Goal: Task Accomplishment & Management: Complete application form

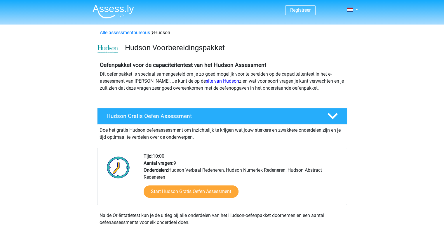
click at [209, 181] on div "Start Hudson Gratis Oefen Assessment" at bounding box center [243, 193] width 199 height 24
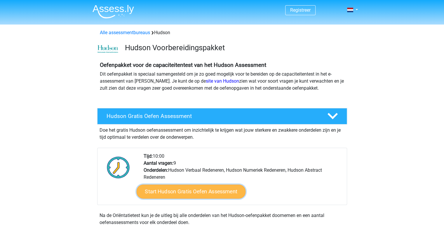
click at [193, 187] on link "Start Hudson Gratis Oefen Assessment" at bounding box center [190, 192] width 109 height 14
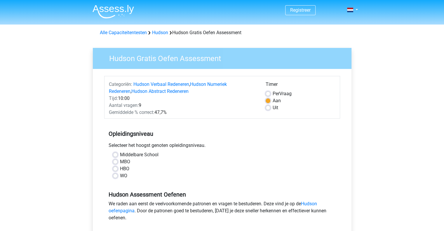
click at [97, 134] on div "Categoriën: Hudson Verbaal Redeneren , Hudson Numeriek Redeneren , Hudson Abstr…" at bounding box center [222, 179] width 250 height 220
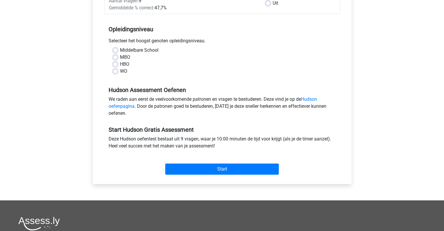
scroll to position [105, 0]
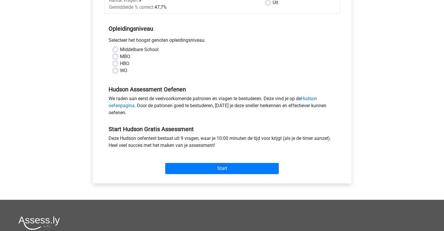
click at [120, 65] on label "HBO" at bounding box center [124, 63] width 9 height 7
click at [116, 65] on input "HBO" at bounding box center [115, 63] width 5 height 6
radio input "true"
click at [120, 65] on label "HBO" at bounding box center [124, 63] width 9 height 7
click at [116, 65] on input "HBO" at bounding box center [115, 63] width 5 height 6
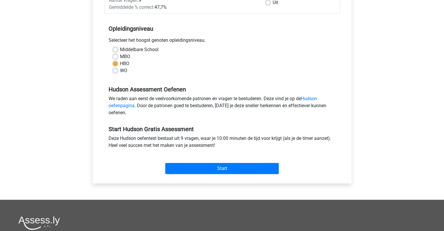
click at [115, 75] on div "Middelbare School MBO HBO WO" at bounding box center [222, 62] width 236 height 33
click at [120, 72] on label "WO" at bounding box center [123, 70] width 7 height 7
click at [115, 72] on input "WO" at bounding box center [115, 70] width 5 height 6
radio input "true"
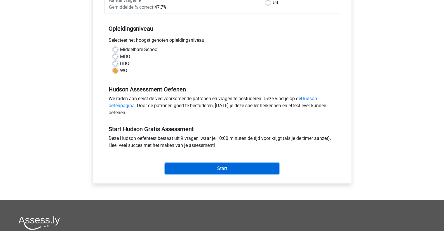
click at [209, 166] on input "Start" at bounding box center [222, 168] width 114 height 11
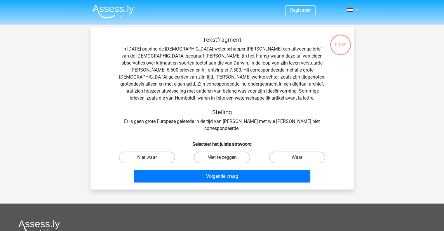
click at [211, 152] on label "Niet te zeggen" at bounding box center [222, 158] width 56 height 12
click at [222, 157] on input "Niet te zeggen" at bounding box center [224, 159] width 4 height 4
radio input "true"
click at [293, 152] on label "Waar" at bounding box center [297, 158] width 56 height 12
click at [297, 157] on input "Waar" at bounding box center [299, 159] width 4 height 4
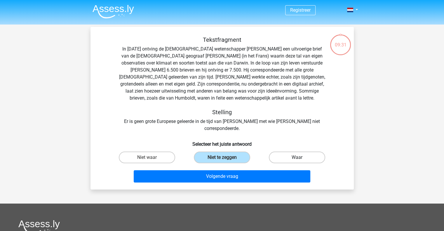
radio input "true"
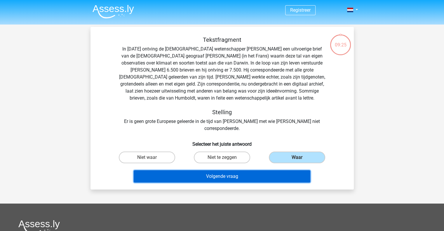
click at [199, 170] on button "Volgende vraag" at bounding box center [222, 176] width 177 height 12
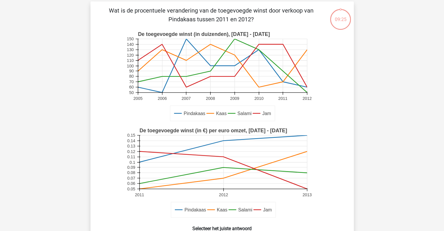
scroll to position [27, 0]
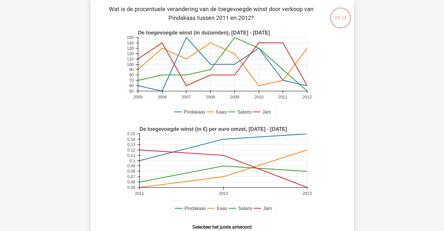
click at [113, 105] on icon "Pindakaas Kaas Salami Jam De toegevoegde winst (in duizenden), 2005 - 2012 2005…" at bounding box center [222, 75] width 235 height 96
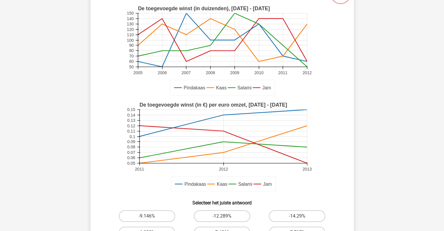
scroll to position [50, 0]
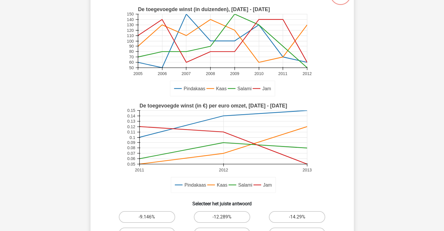
click at [109, 124] on icon "Pindakaas Kaas Salami Jam De toegevoegde winst (in €) per euro omzet, 2011 - 20…" at bounding box center [222, 148] width 235 height 96
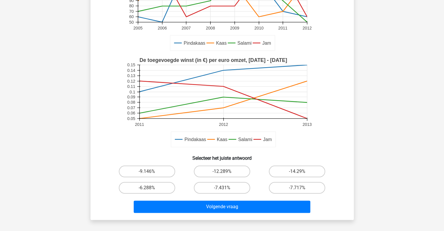
scroll to position [97, 0]
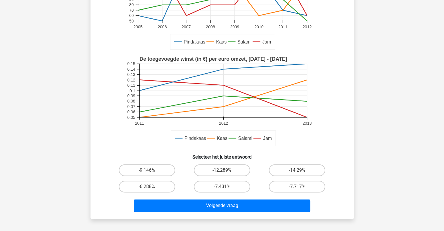
click at [301, 170] on input "-14.29%" at bounding box center [299, 172] width 4 height 4
radio input "true"
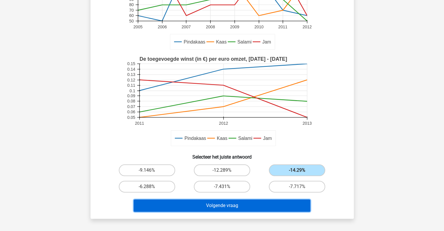
click at [227, 204] on button "Volgende vraag" at bounding box center [222, 205] width 177 height 12
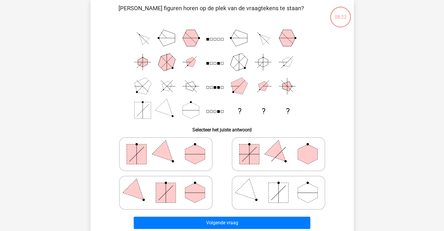
scroll to position [27, 0]
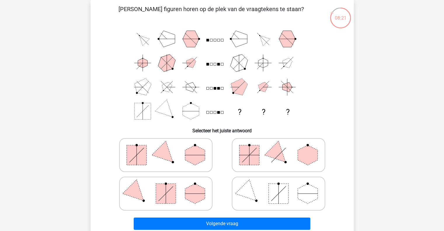
click at [125, 82] on icon "? ? ?" at bounding box center [222, 75] width 235 height 96
click at [164, 154] on polygon at bounding box center [166, 155] width 28 height 28
click at [166, 148] on input "radio" at bounding box center [168, 146] width 4 height 4
radio input "true"
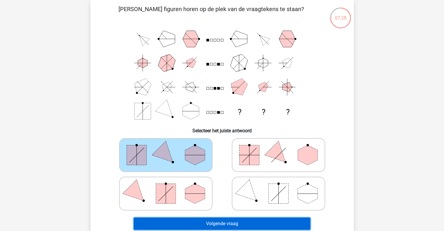
click at [200, 218] on button "Volgende vraag" at bounding box center [222, 224] width 177 height 12
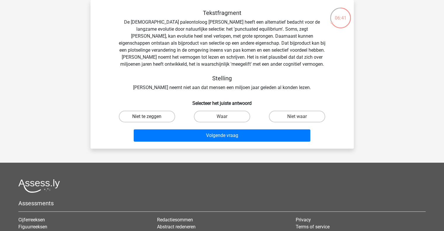
click at [138, 116] on label "Niet te zeggen" at bounding box center [147, 117] width 56 height 12
click at [147, 117] on input "Niet te zeggen" at bounding box center [149, 119] width 4 height 4
radio input "true"
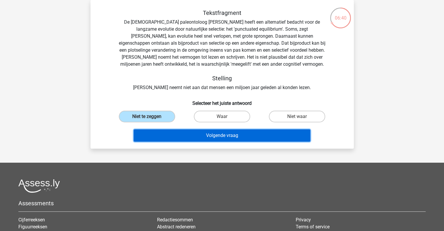
click at [186, 131] on button "Volgende vraag" at bounding box center [222, 135] width 177 height 12
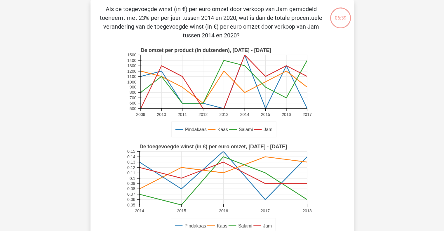
click at [107, 76] on icon "Pindakaas Kaas Salami Jam De omzet per product (in duizenden), 2009 - 2017 2009…" at bounding box center [222, 92] width 235 height 96
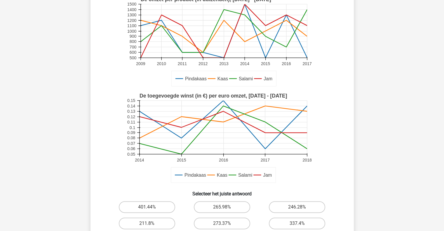
scroll to position [85, 0]
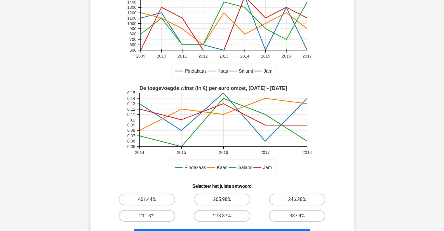
click at [126, 138] on rect at bounding box center [222, 131] width 193 height 96
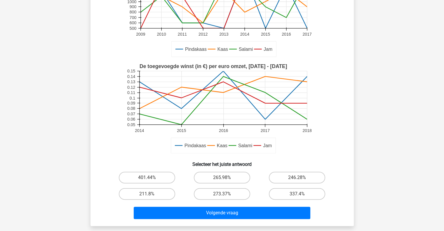
scroll to position [120, 0]
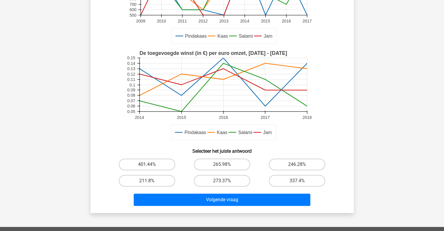
click at [110, 140] on icon "Pindakaas Kaas Salami Jam De toegevoegde winst (in €) per euro omzet, 2014 - 20…" at bounding box center [222, 95] width 235 height 96
click at [148, 164] on label "401.44%" at bounding box center [147, 165] width 56 height 12
click at [148, 164] on input "401.44%" at bounding box center [149, 166] width 4 height 4
radio input "true"
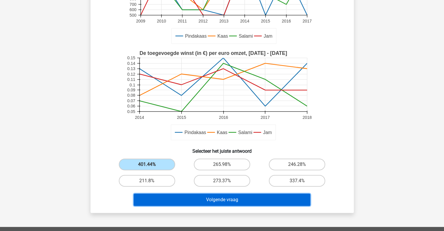
click at [201, 199] on button "Volgende vraag" at bounding box center [222, 200] width 177 height 12
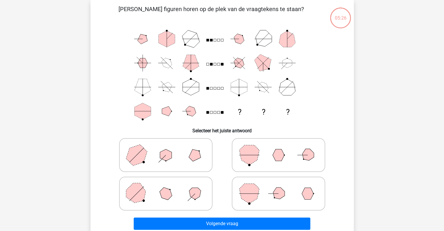
scroll to position [27, 0]
click at [109, 104] on icon "? ? ?" at bounding box center [222, 75] width 235 height 96
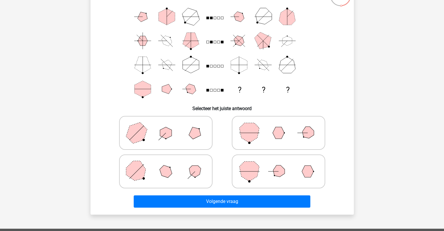
scroll to position [50, 0]
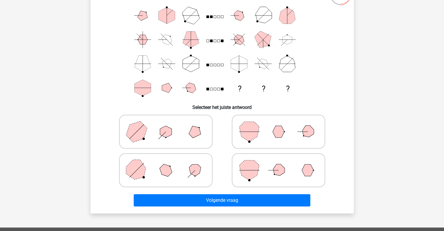
click at [151, 176] on icon at bounding box center [166, 170] width 88 height 29
click at [166, 163] on input "radio" at bounding box center [168, 161] width 4 height 4
radio input "true"
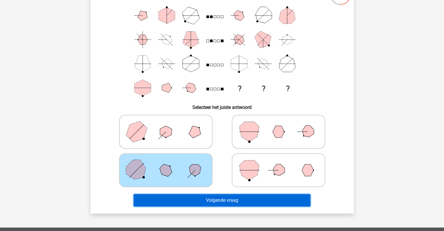
click at [179, 200] on button "Volgende vraag" at bounding box center [222, 200] width 177 height 12
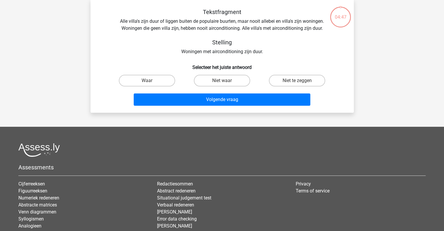
scroll to position [27, 0]
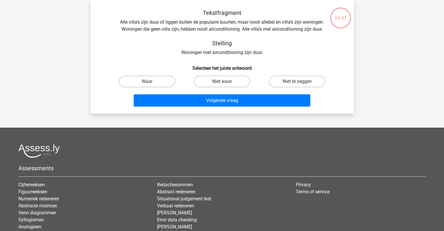
click at [116, 112] on div "Tekstfragment Alle villa's zijn duur of liggen buiten de populaire buurten, maa…" at bounding box center [222, 57] width 263 height 114
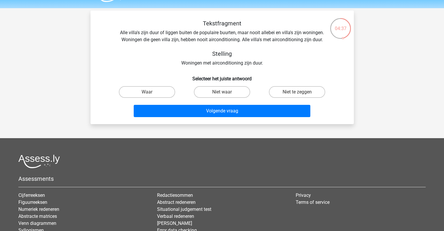
scroll to position [15, 0]
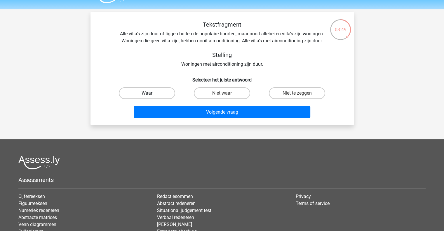
click at [146, 94] on label "Waar" at bounding box center [147, 93] width 56 height 12
click at [147, 94] on input "Waar" at bounding box center [149, 95] width 4 height 4
radio input "true"
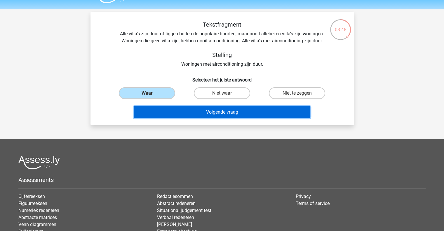
click at [185, 112] on button "Volgende vraag" at bounding box center [222, 112] width 177 height 12
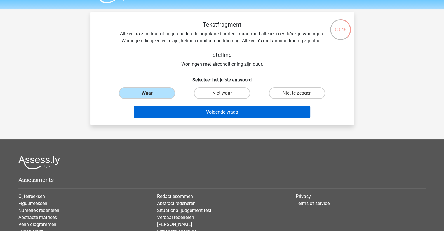
scroll to position [27, 0]
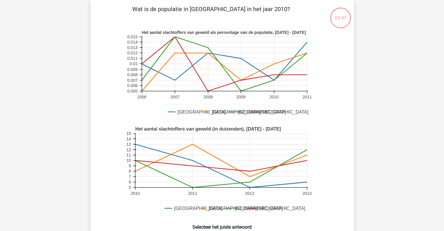
click at [126, 80] on icon "Amsterdam Londen Parijs Barcelona Het aantal slachtoffers van geweld als percen…" at bounding box center [222, 75] width 235 height 96
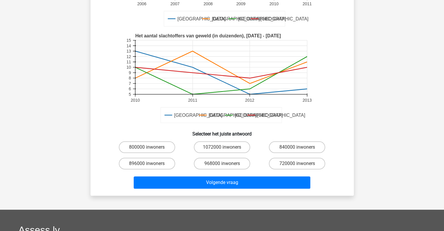
scroll to position [120, 0]
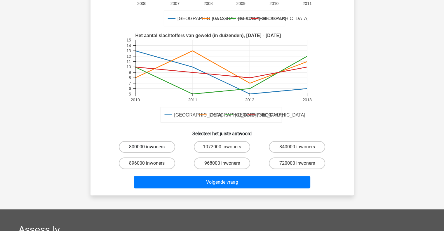
click at [131, 146] on label "800000 inwoners" at bounding box center [147, 147] width 56 height 12
click at [147, 147] on input "800000 inwoners" at bounding box center [149, 149] width 4 height 4
radio input "true"
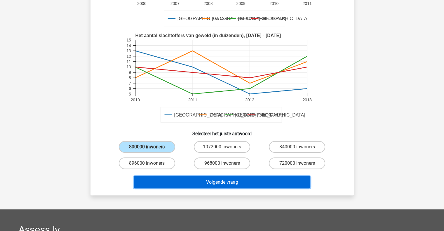
click at [186, 180] on button "Volgende vraag" at bounding box center [222, 182] width 177 height 12
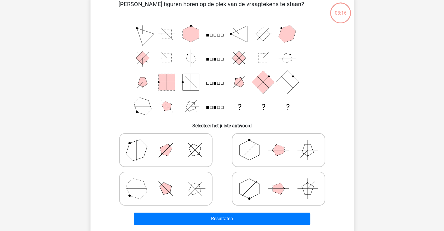
scroll to position [27, 0]
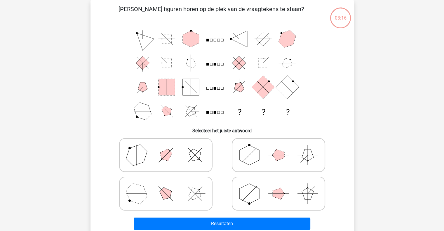
click at [114, 103] on icon "? ? ?" at bounding box center [222, 75] width 235 height 96
click at [185, 156] on icon at bounding box center [166, 154] width 88 height 29
click at [170, 148] on input "radio" at bounding box center [168, 146] width 4 height 4
radio input "true"
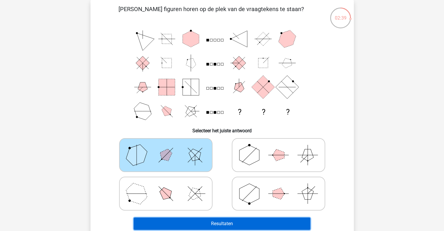
click at [217, 220] on button "Resultaten" at bounding box center [222, 224] width 177 height 12
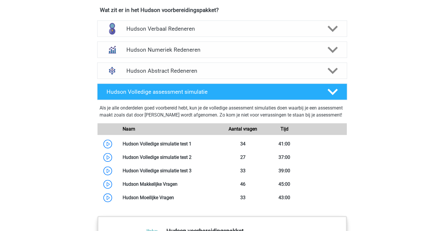
scroll to position [409, 0]
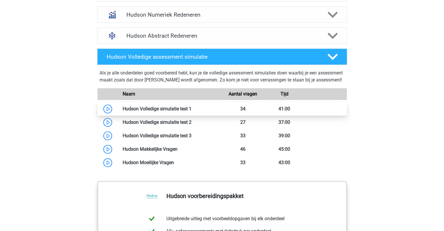
click at [192, 112] on link at bounding box center [192, 109] width 0 height 6
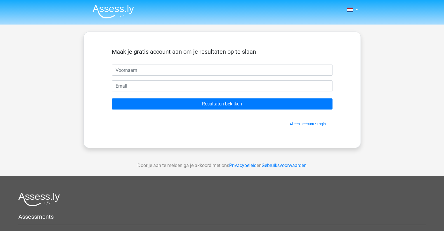
click at [177, 72] on input "text" at bounding box center [222, 70] width 221 height 11
type input "Michiel"
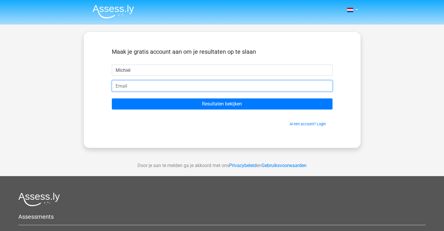
click at [150, 86] on input "email" at bounding box center [222, 85] width 221 height 11
type input "[PERSON_NAME][EMAIL_ADDRESS][DOMAIN_NAME]"
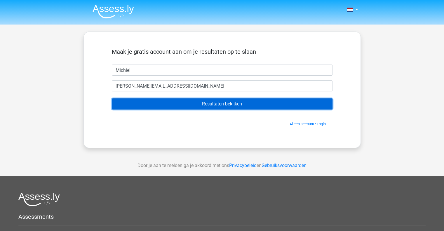
click at [156, 103] on input "Resultaten bekijken" at bounding box center [222, 103] width 221 height 11
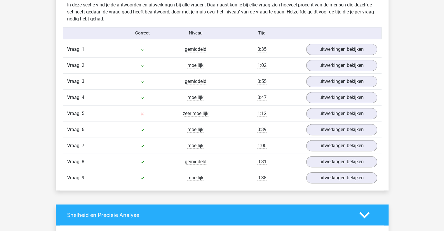
scroll to position [608, 0]
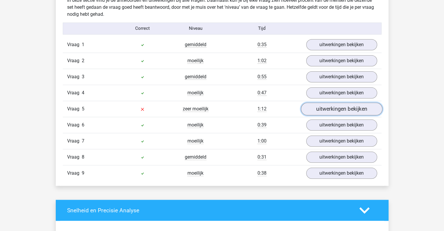
click at [324, 110] on link "uitwerkingen bekijken" at bounding box center [341, 109] width 81 height 13
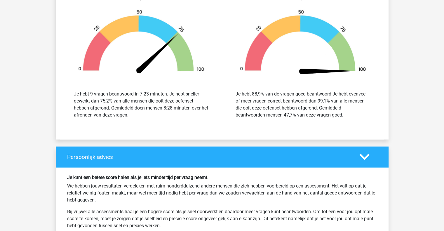
scroll to position [1367, 0]
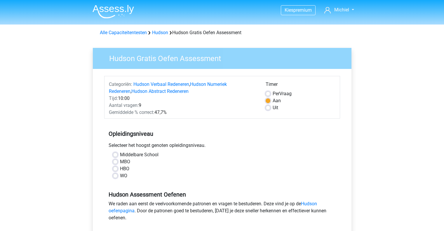
scroll to position [105, 0]
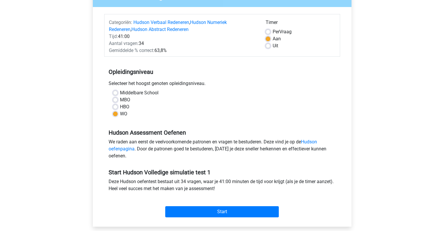
scroll to position [58, 0]
